Goal: Task Accomplishment & Management: Manage account settings

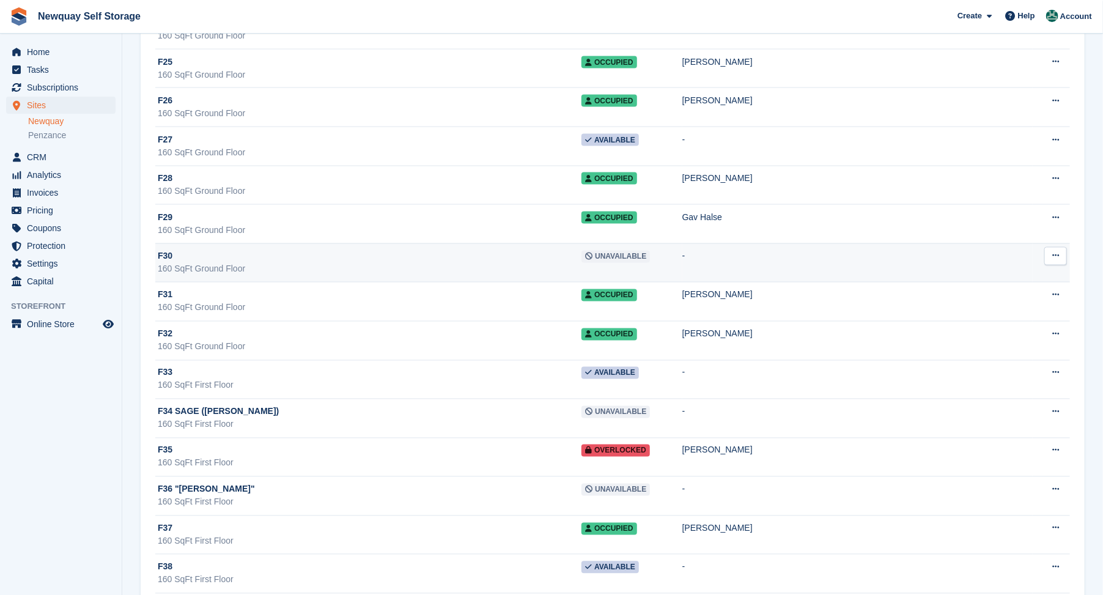
scroll to position [15678, 0]
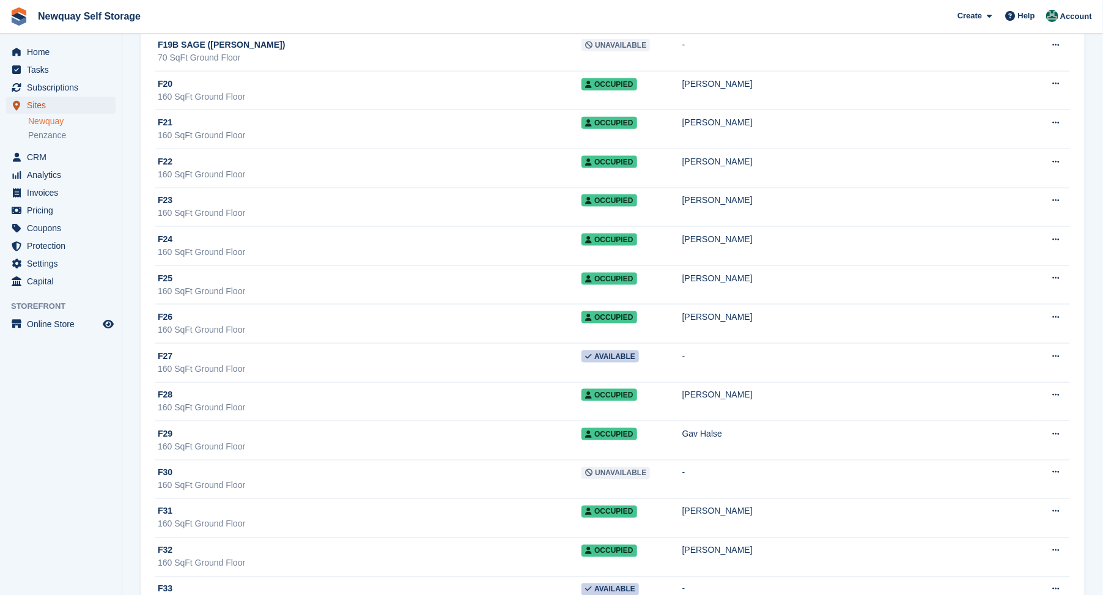
click at [29, 106] on span "Sites" at bounding box center [63, 105] width 73 height 17
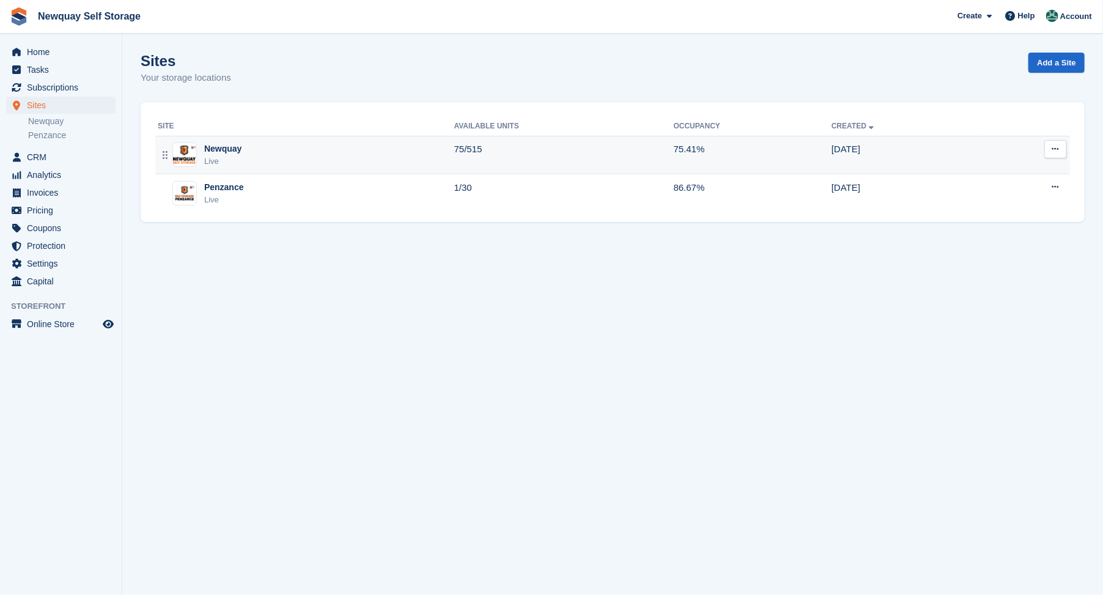
click at [193, 157] on img at bounding box center [184, 155] width 23 height 18
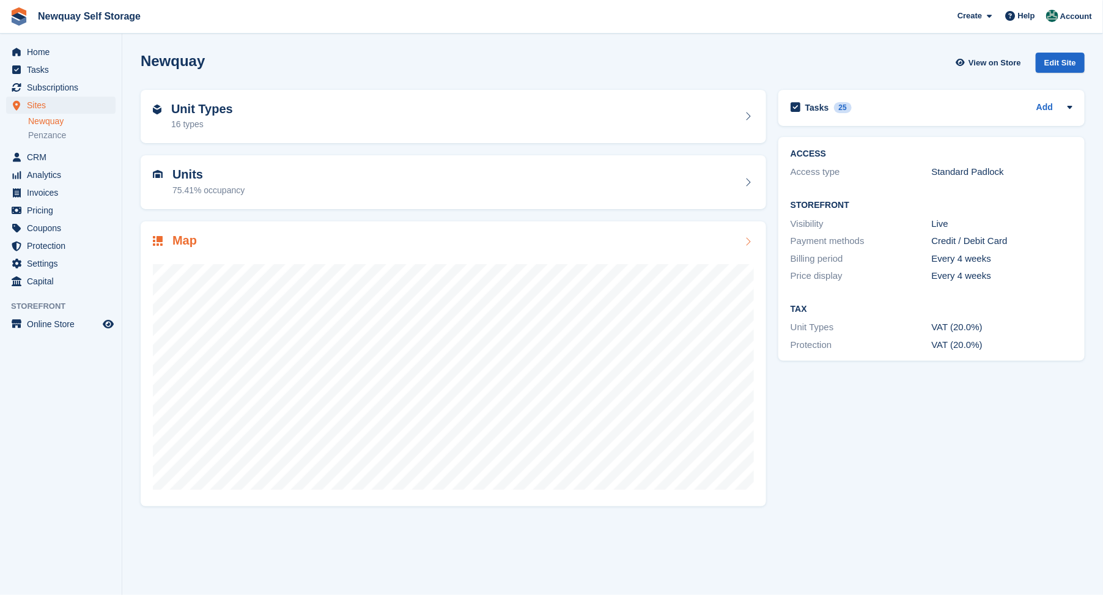
click at [178, 239] on h2 "Map" at bounding box center [184, 241] width 24 height 14
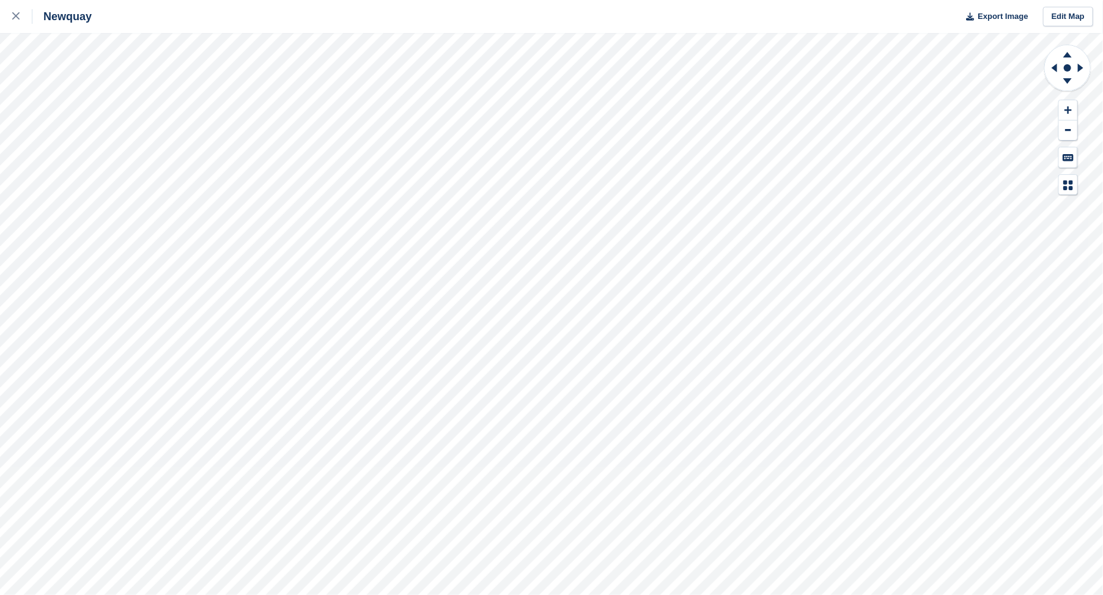
click at [0, 34] on html "Newquay Export Image Edit Map" at bounding box center [551, 297] width 1103 height 595
click at [0, 488] on html "Newquay Export Image Edit Map" at bounding box center [551, 297] width 1103 height 595
click at [0, 49] on html "Newquay Export Image Edit Map" at bounding box center [551, 297] width 1103 height 595
click at [0, 381] on html "Newquay Export Image Edit Map" at bounding box center [551, 297] width 1103 height 595
click at [235, 24] on div "Newquay Export Image Edit Map" at bounding box center [551, 297] width 1103 height 595
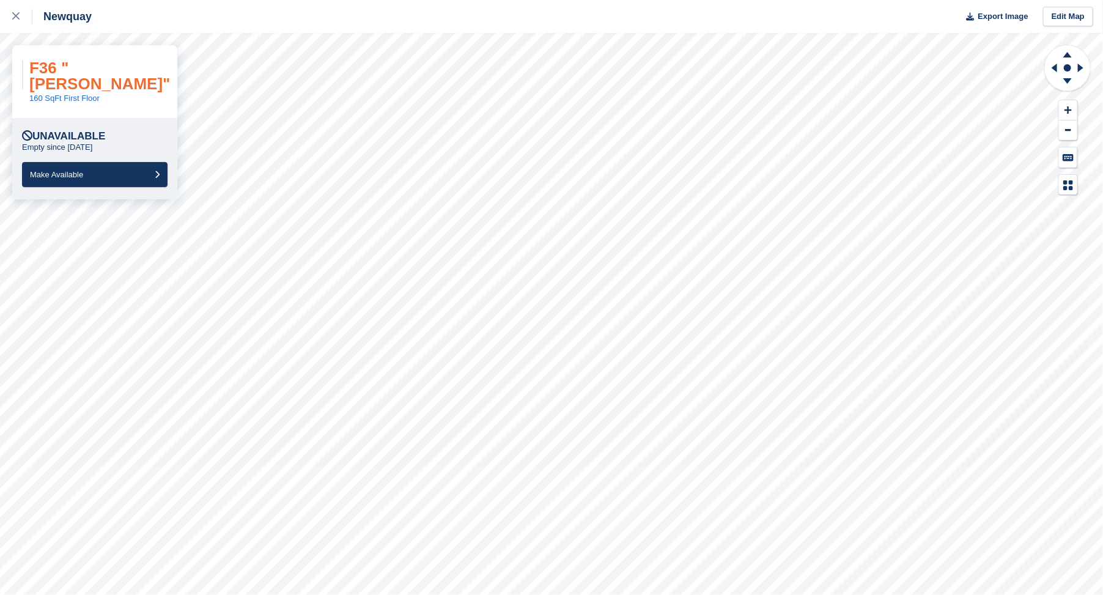
click at [101, 65] on link "F36 "PAULINE GILES"" at bounding box center [99, 76] width 141 height 34
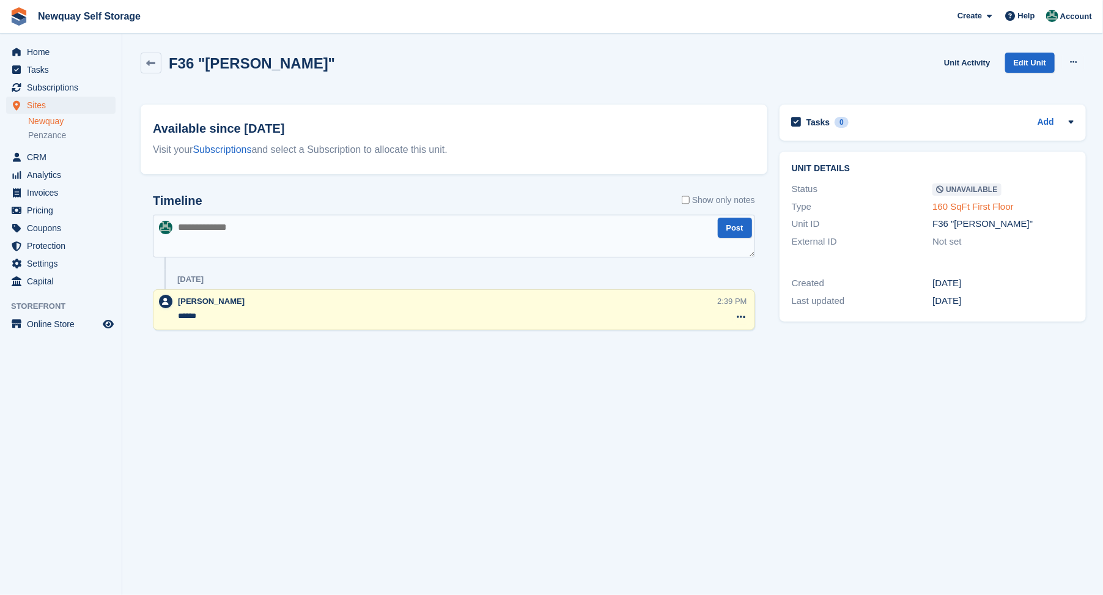
click at [946, 210] on link "160 SqFt First Floor" at bounding box center [973, 206] width 81 height 10
click at [34, 105] on span "Sites" at bounding box center [63, 105] width 73 height 17
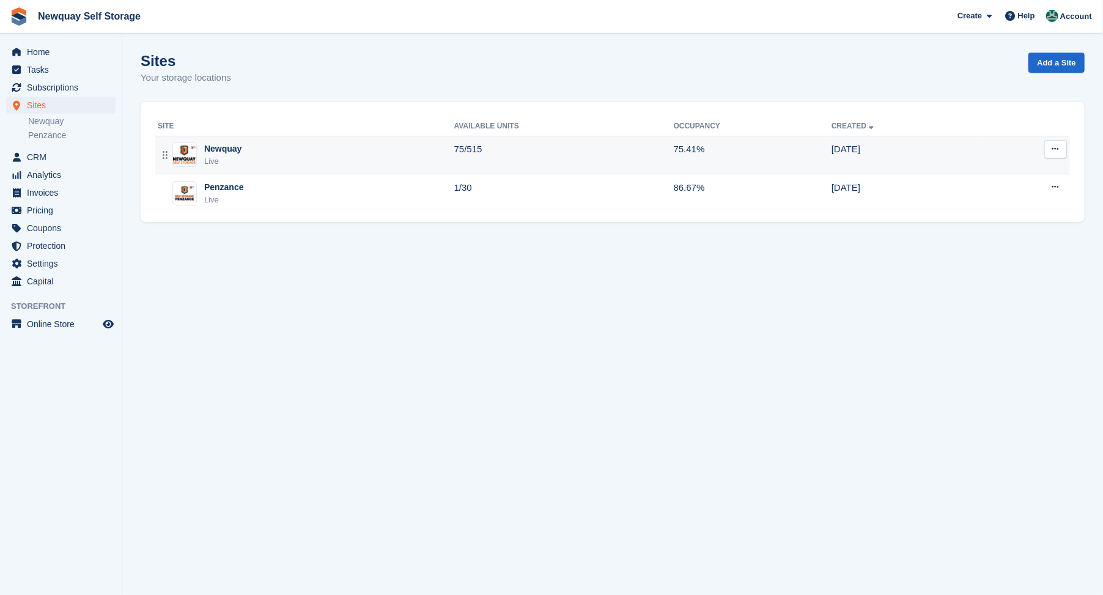
click at [215, 150] on div "Newquay" at bounding box center [222, 148] width 37 height 13
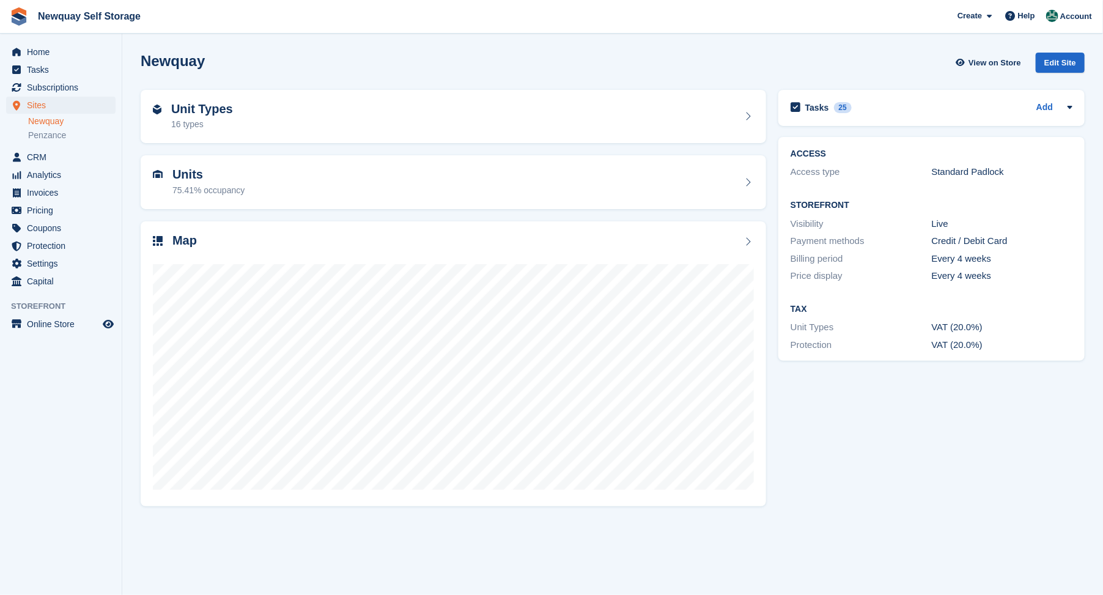
click at [186, 178] on h2 "Units" at bounding box center [208, 175] width 72 height 14
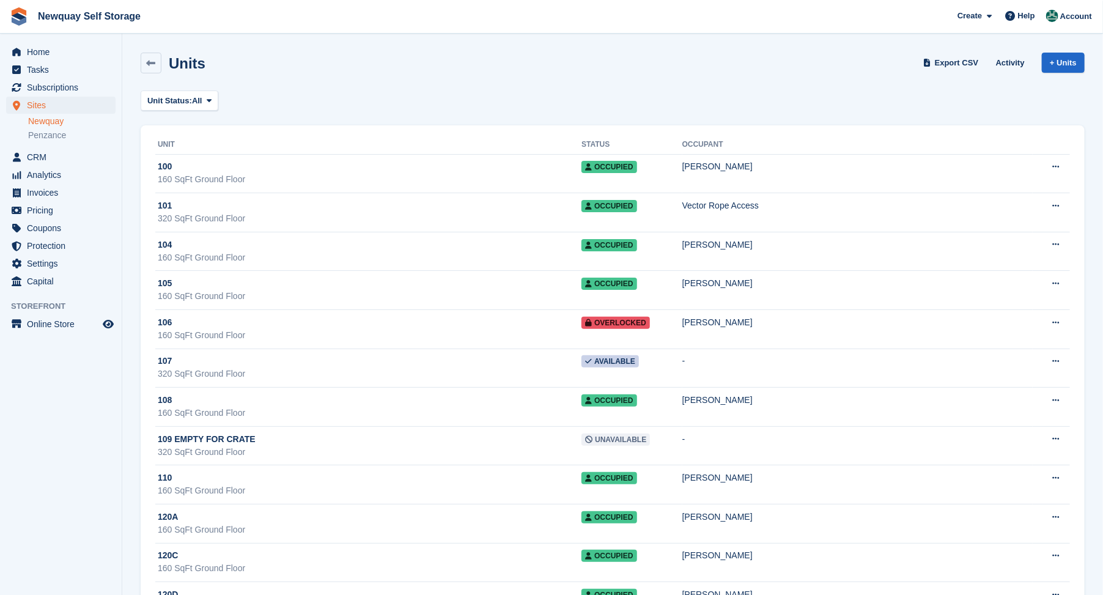
click at [1000, 102] on div "Unit Status: All All Available Reserved Occupied Overlocked Repossessed Unavail…" at bounding box center [613, 101] width 944 height 20
click at [31, 153] on span "CRM" at bounding box center [63, 157] width 73 height 17
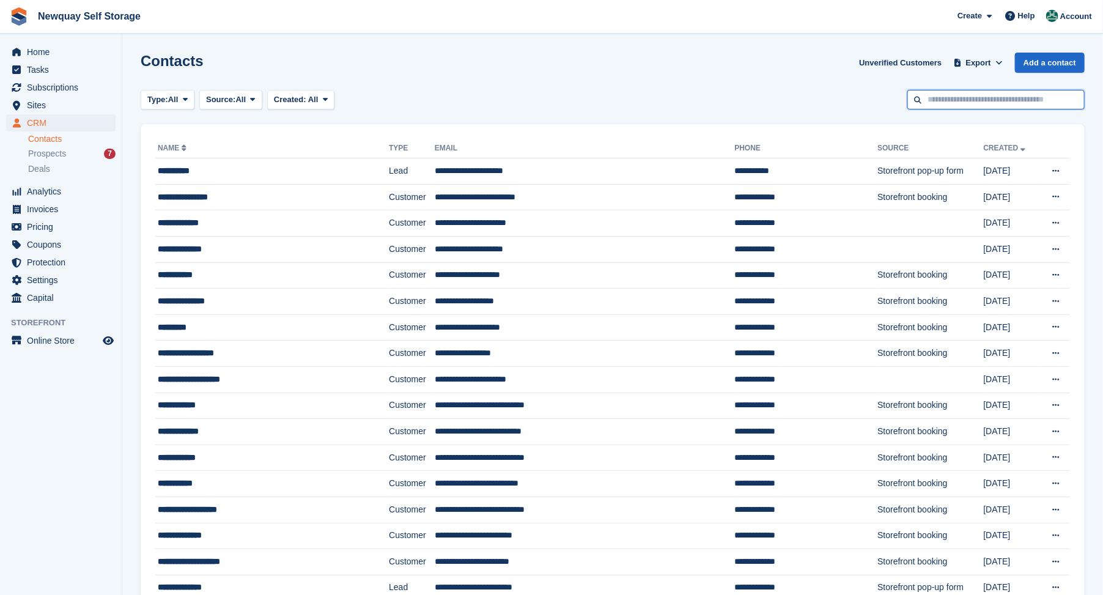
click at [967, 99] on input "text" at bounding box center [996, 100] width 177 height 20
type input "*****"
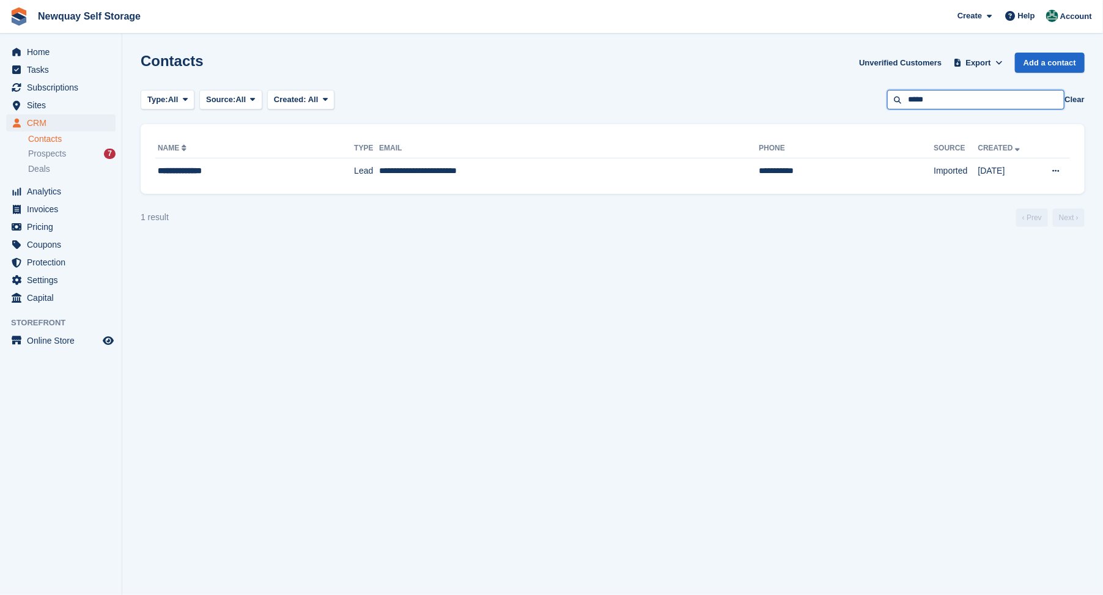
drag, startPoint x: 943, startPoint y: 99, endPoint x: 890, endPoint y: 90, distance: 53.4
click at [890, 90] on input "*****" at bounding box center [975, 100] width 177 height 20
type input "*******"
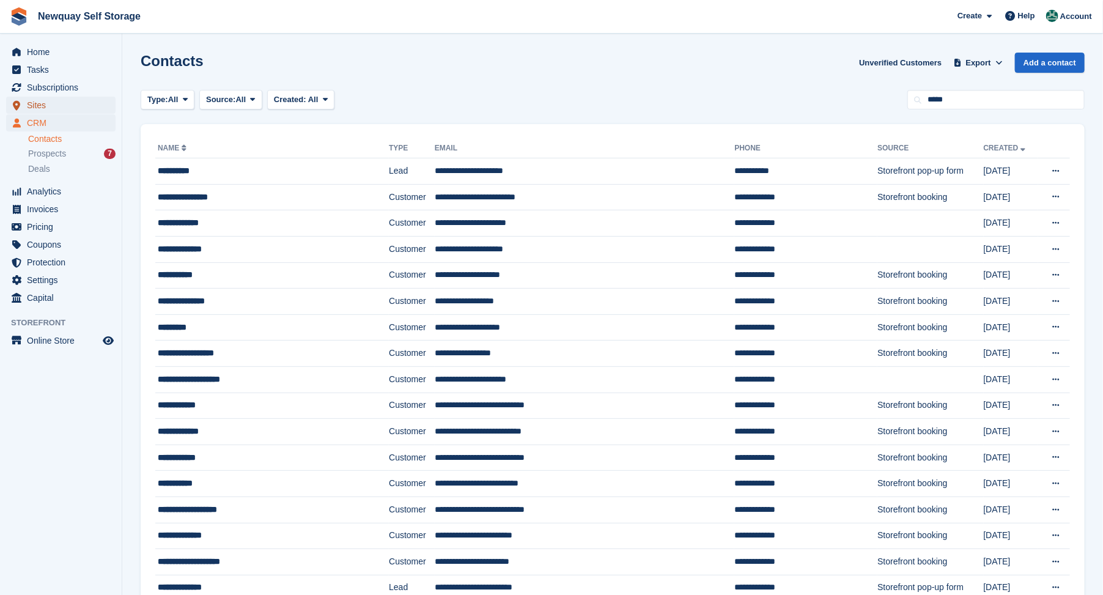
click at [35, 103] on span "Sites" at bounding box center [63, 105] width 73 height 17
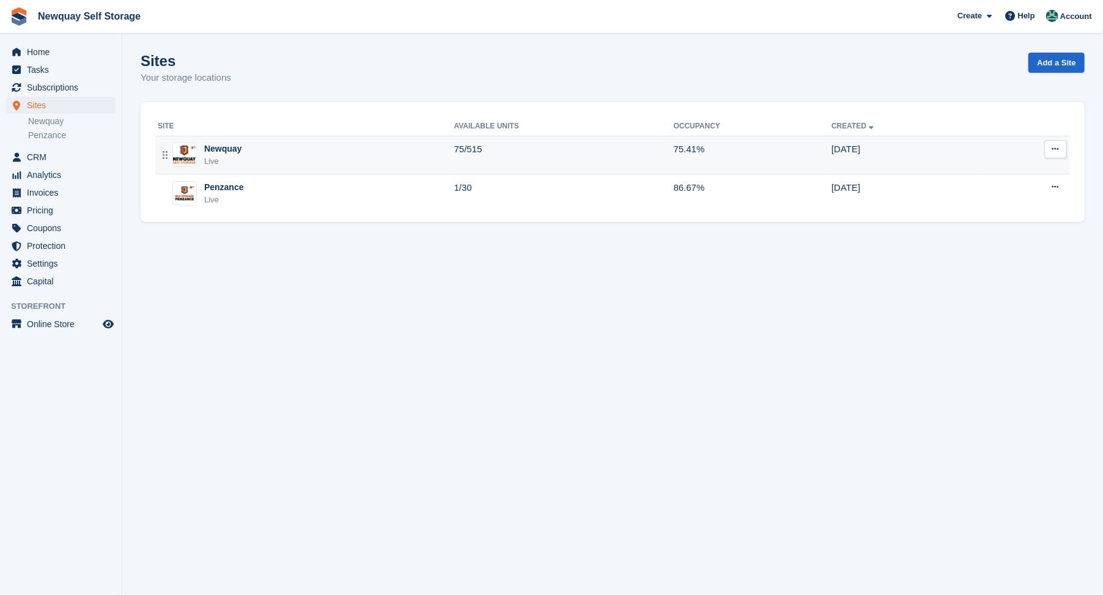
click at [217, 151] on div "Newquay" at bounding box center [222, 148] width 37 height 13
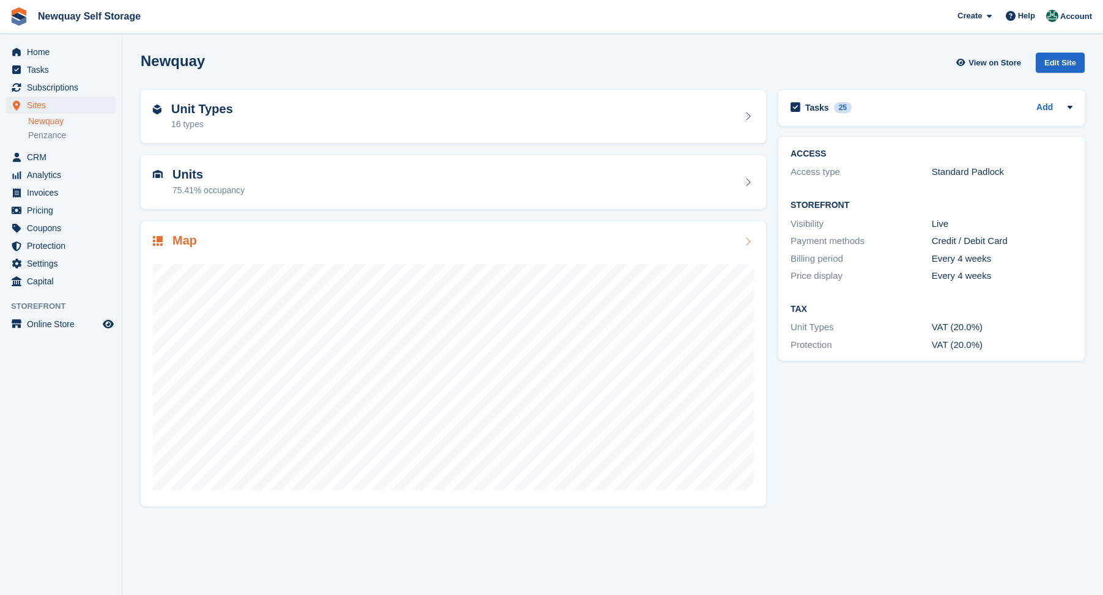
click at [182, 239] on h2 "Map" at bounding box center [184, 241] width 24 height 14
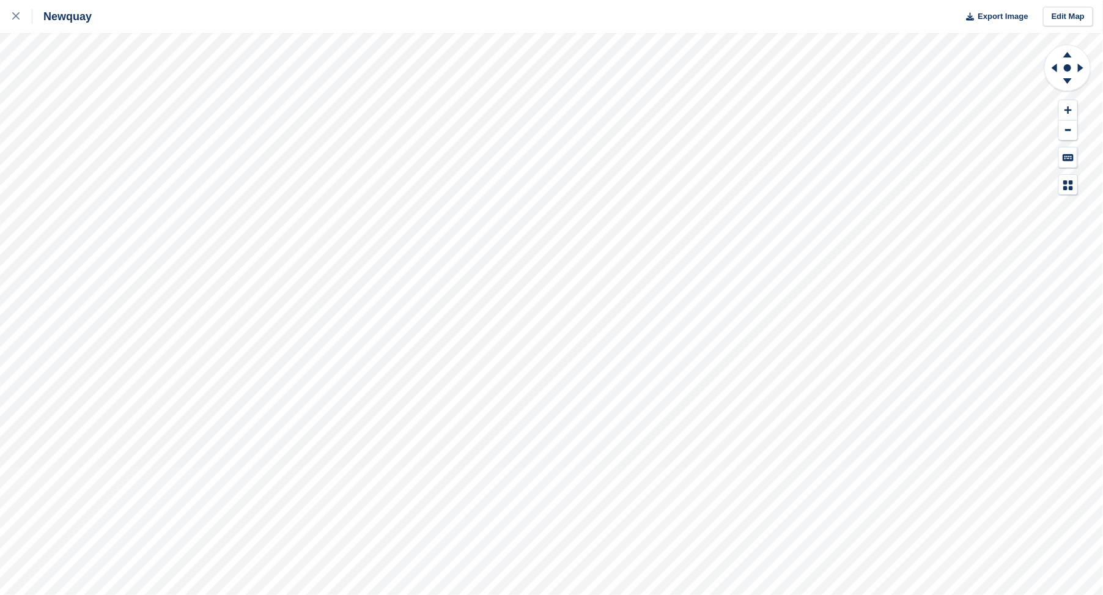
click at [0, 0] on html "Newquay Export Image Edit Map" at bounding box center [551, 297] width 1103 height 595
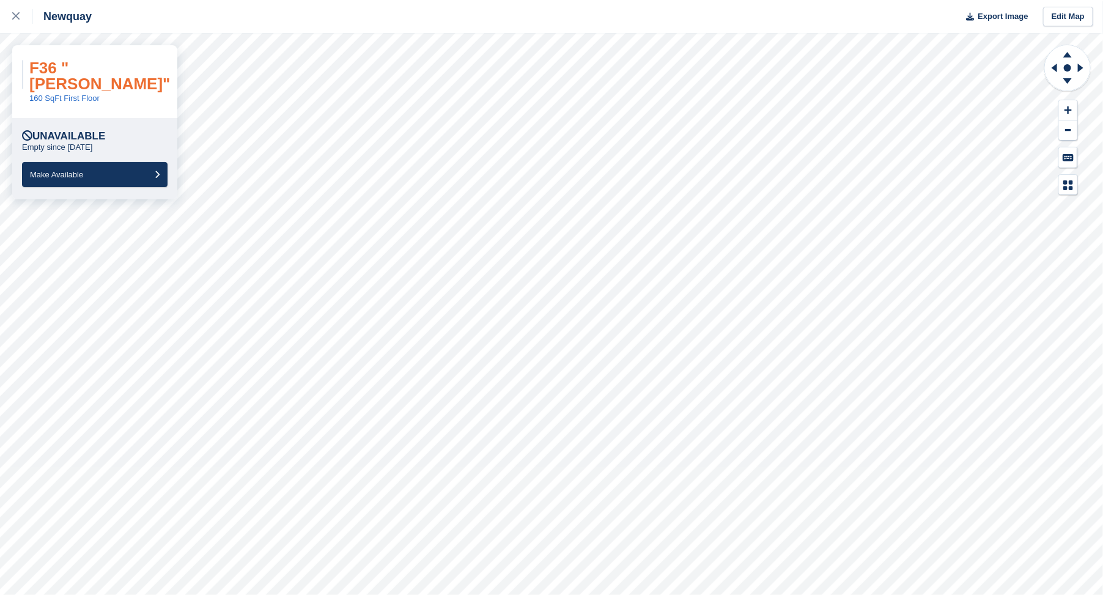
click at [67, 69] on link "F36 "[PERSON_NAME]"" at bounding box center [99, 76] width 141 height 34
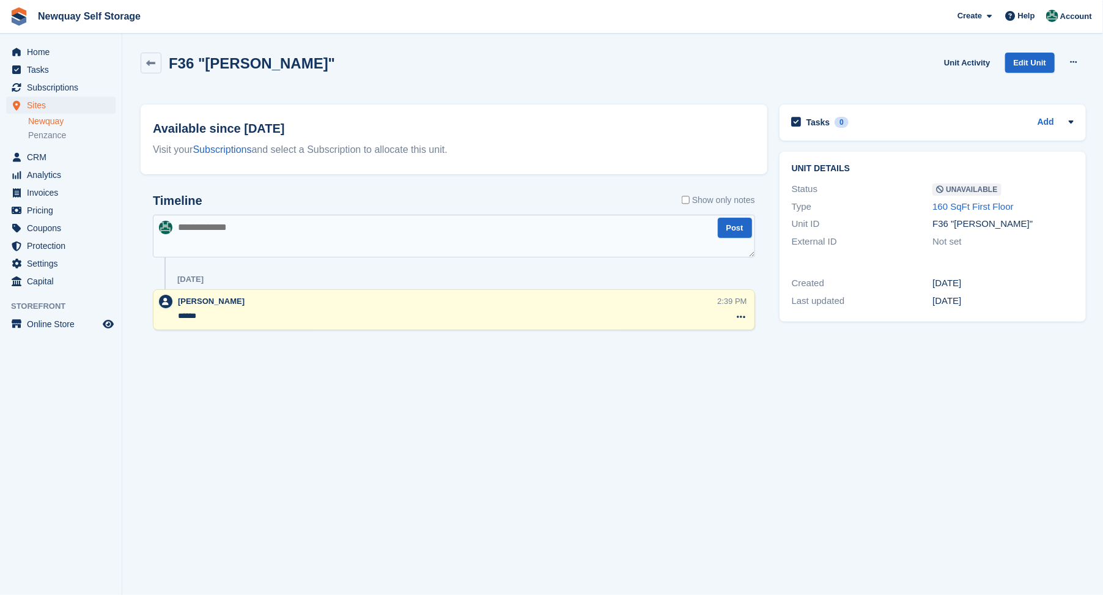
click at [210, 233] on textarea at bounding box center [454, 236] width 602 height 43
type textarea "*"
click at [380, 228] on textarea "**********" at bounding box center [454, 236] width 602 height 43
drag, startPoint x: 644, startPoint y: 216, endPoint x: 638, endPoint y: 223, distance: 8.6
click at [638, 223] on textarea "**********" at bounding box center [454, 236] width 602 height 43
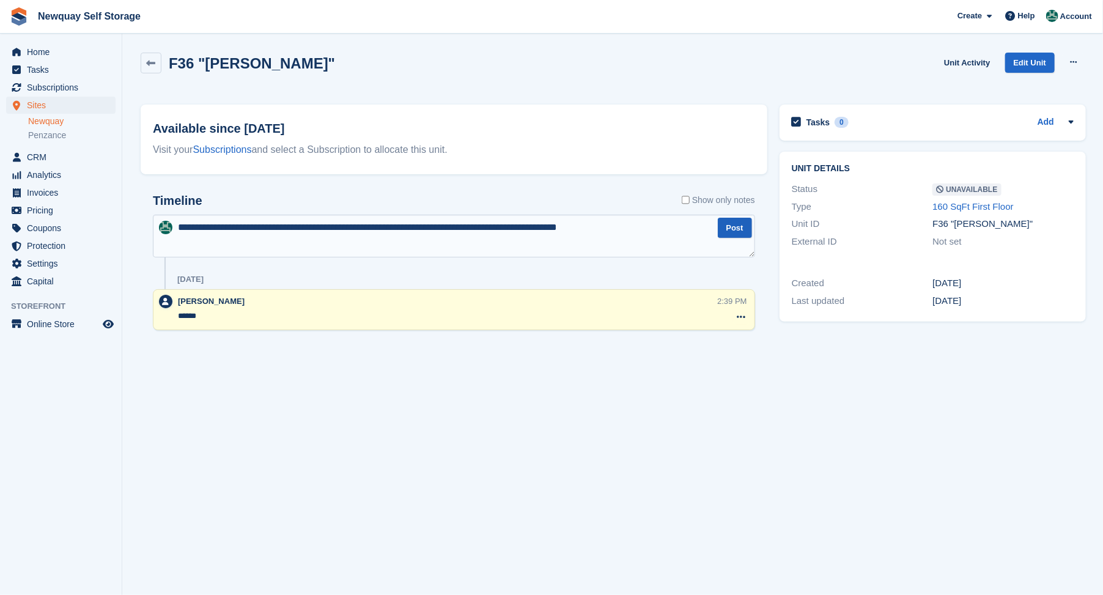
type textarea "**********"
click at [731, 224] on button "Post" at bounding box center [735, 228] width 34 height 20
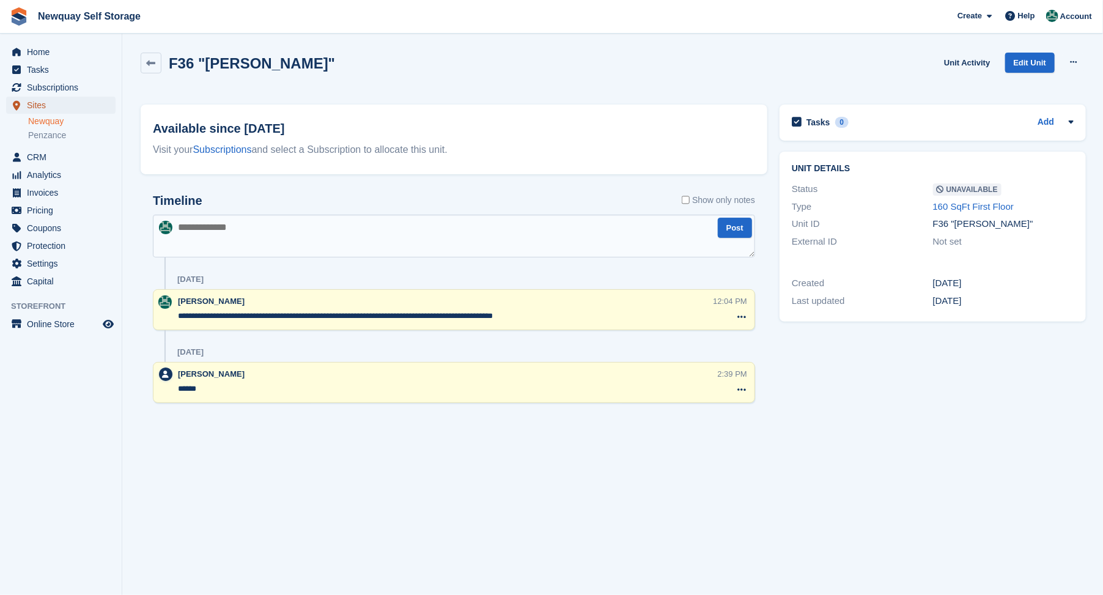
click at [31, 105] on span "Sites" at bounding box center [63, 105] width 73 height 17
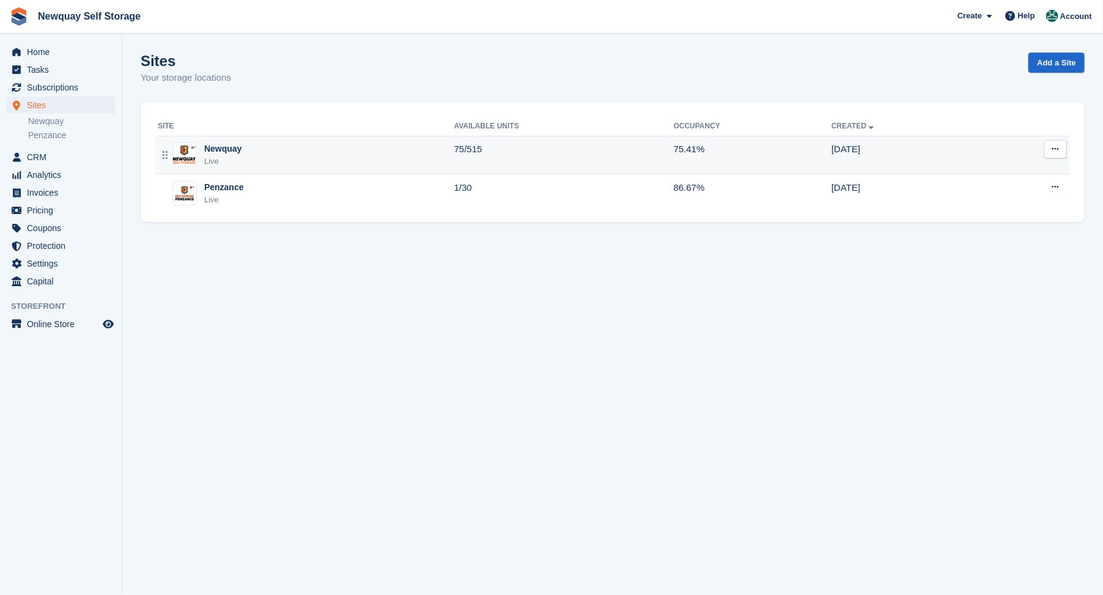
click at [212, 149] on div "Newquay" at bounding box center [222, 148] width 37 height 13
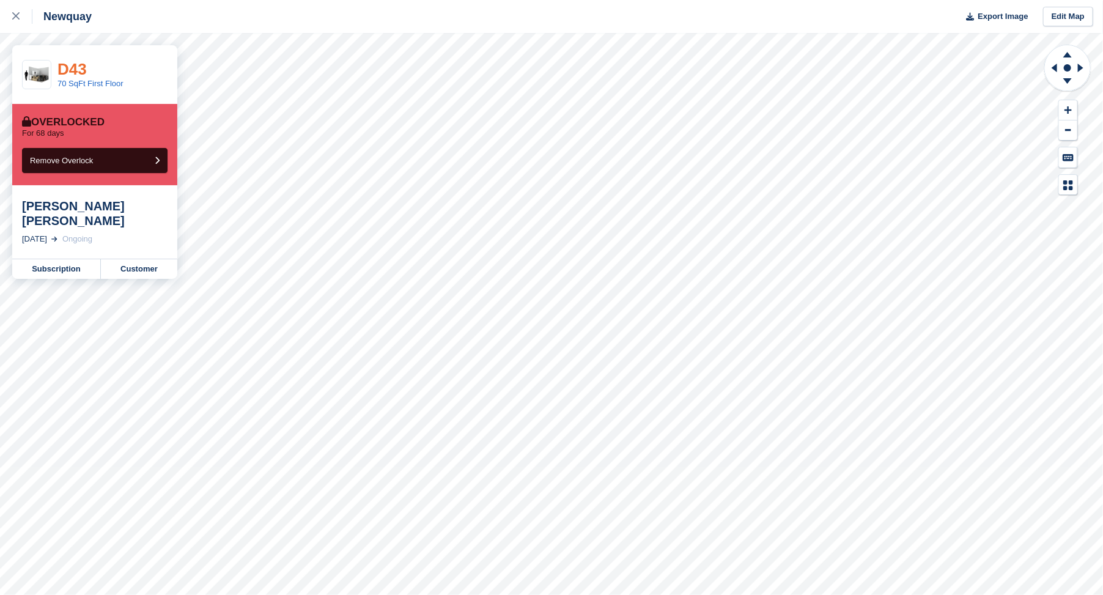
click at [77, 68] on link "D43" at bounding box center [71, 69] width 29 height 18
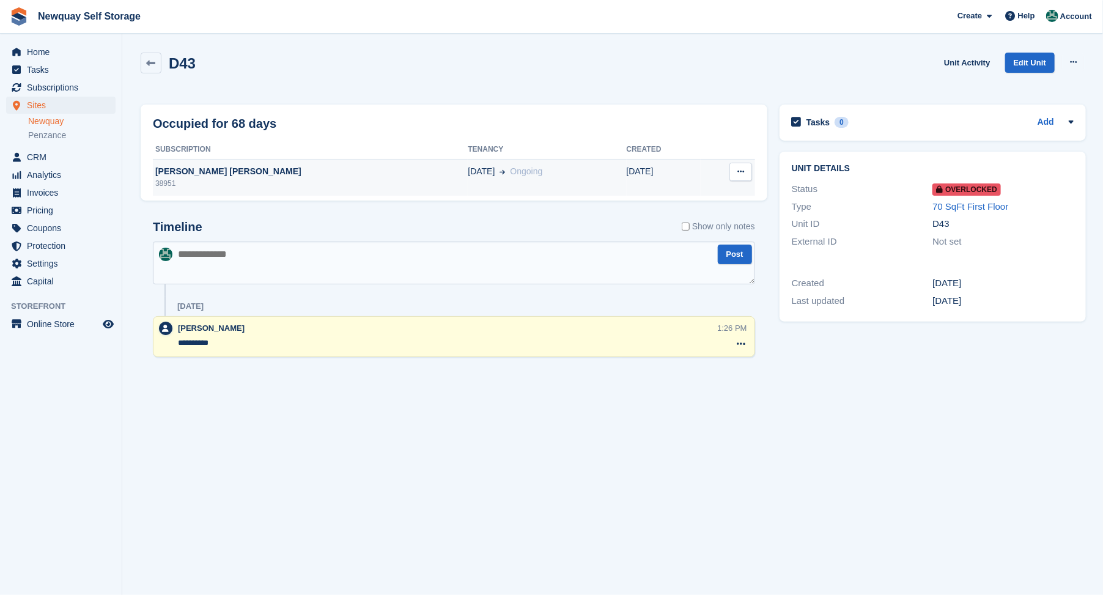
click at [194, 168] on div "[PERSON_NAME] [PERSON_NAME]" at bounding box center [310, 171] width 315 height 13
click at [149, 60] on icon at bounding box center [151, 63] width 9 height 9
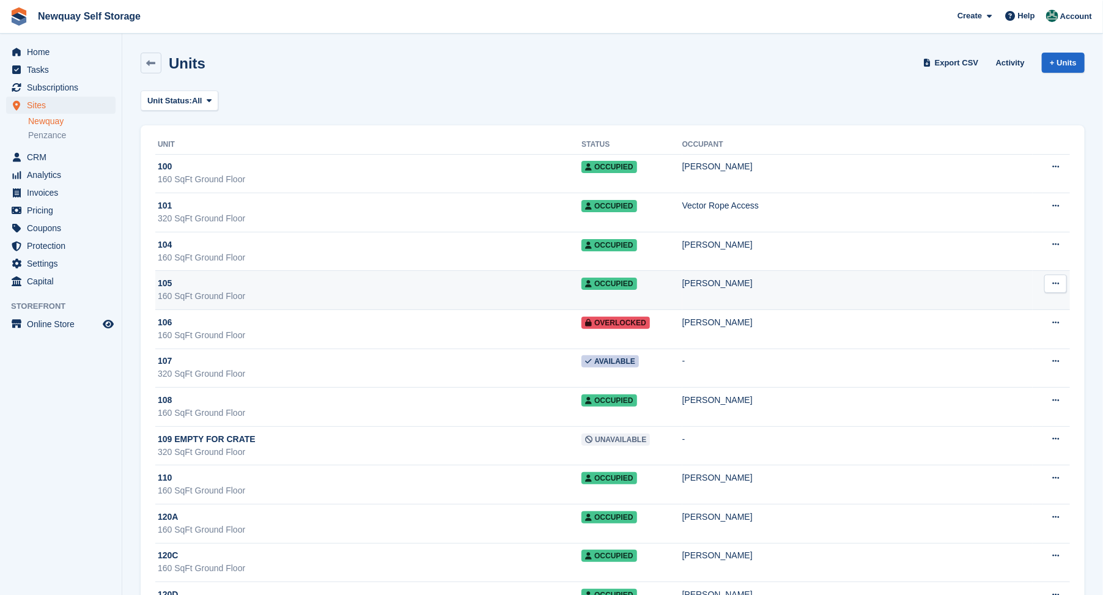
scroll to position [136, 0]
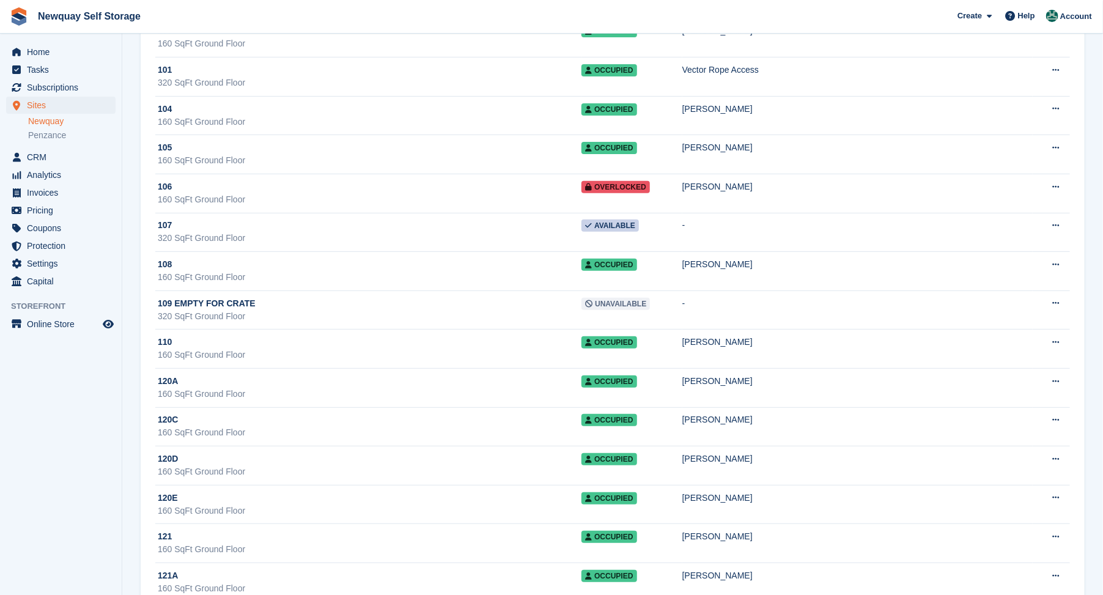
click at [4, 574] on div "Home Tasks Subscriptions Subscriptions Subscriptions Contracts Price increases …" at bounding box center [61, 331] width 122 height 595
click at [29, 156] on span "CRM" at bounding box center [63, 157] width 73 height 17
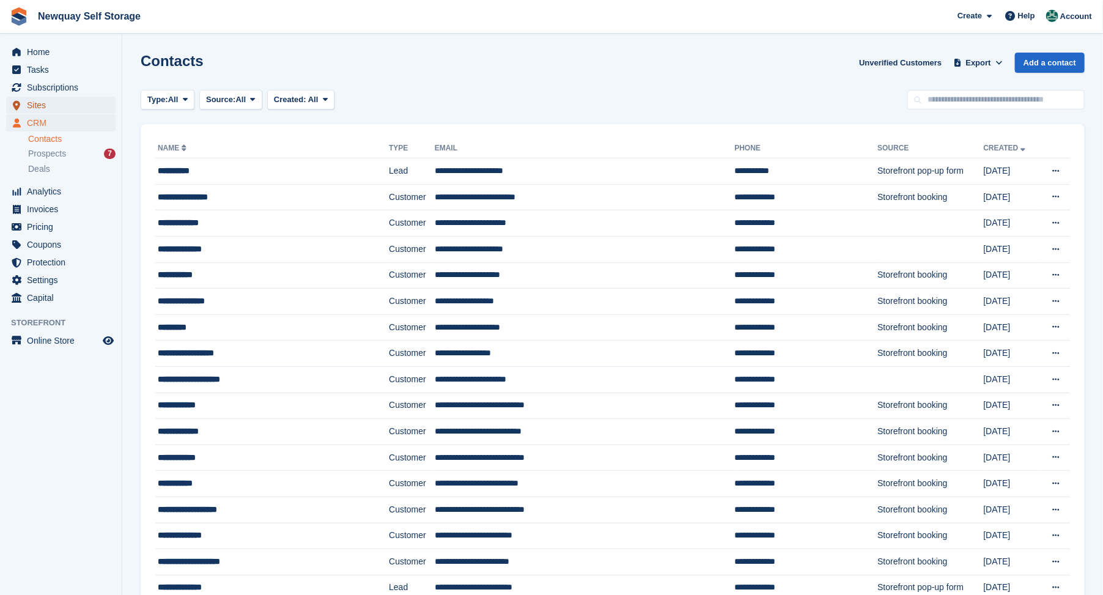
click at [39, 106] on span "Sites" at bounding box center [63, 105] width 73 height 17
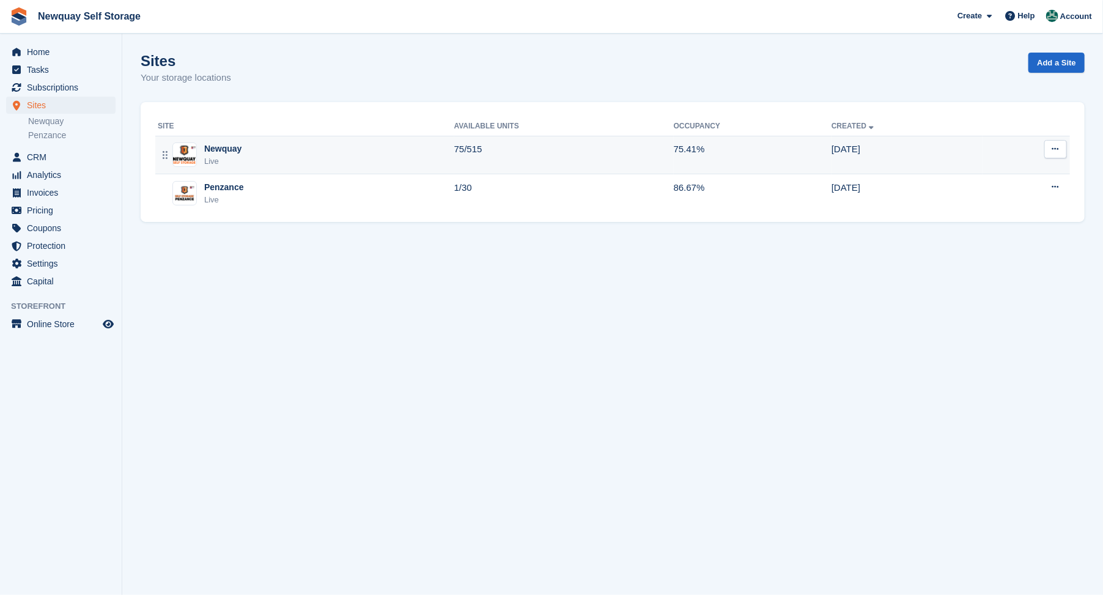
click at [218, 150] on div "Newquay" at bounding box center [222, 148] width 37 height 13
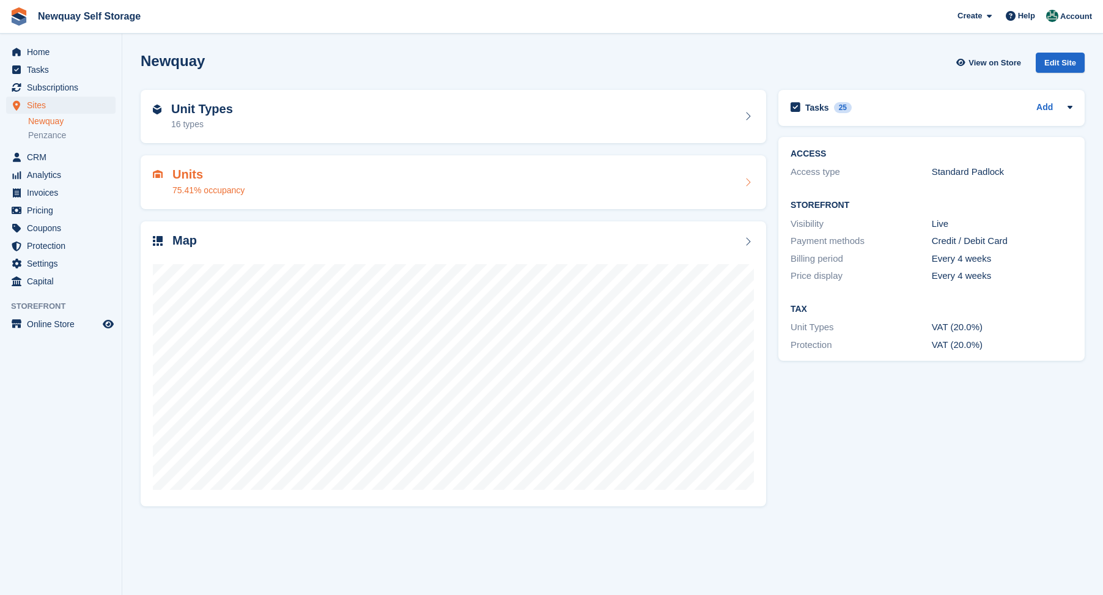
click at [182, 239] on h2 "Map" at bounding box center [184, 241] width 24 height 14
click at [188, 239] on h2 "Map" at bounding box center [184, 241] width 24 height 14
